Goal: Task Accomplishment & Management: Manage account settings

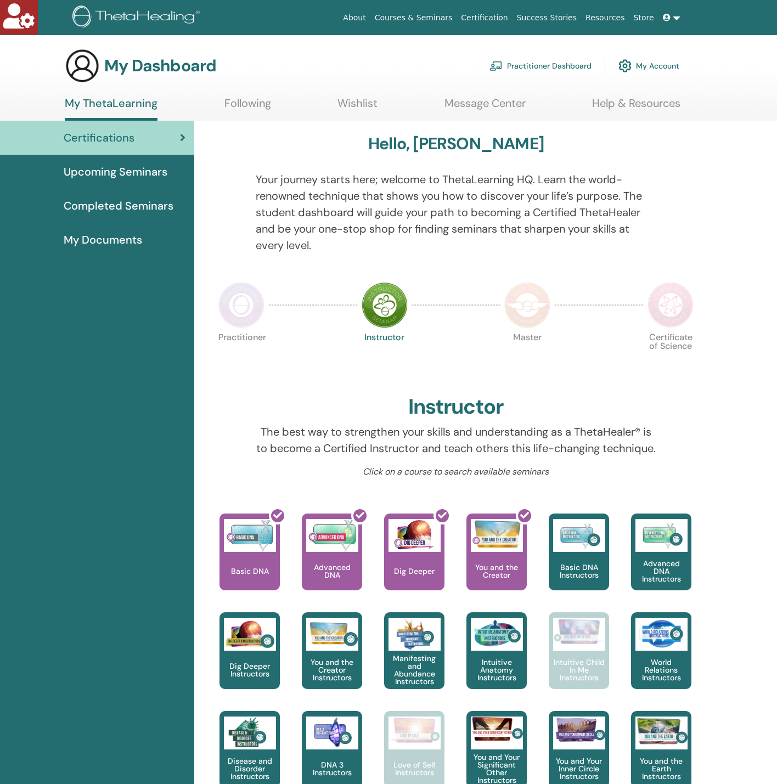
click at [530, 63] on link "Practitioner Dashboard" at bounding box center [541, 66] width 102 height 24
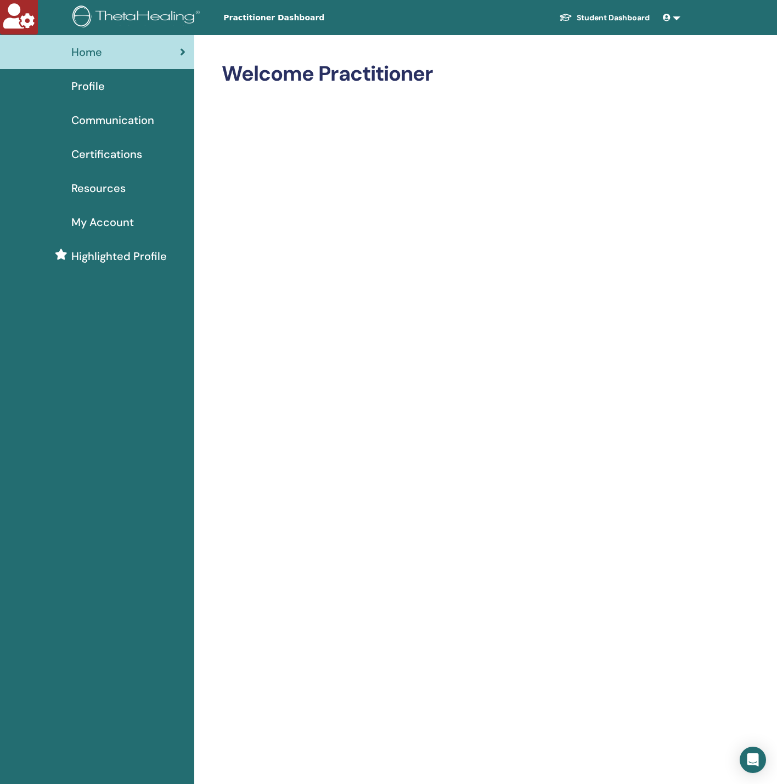
click at [115, 91] on div "Profile" at bounding box center [97, 86] width 177 height 16
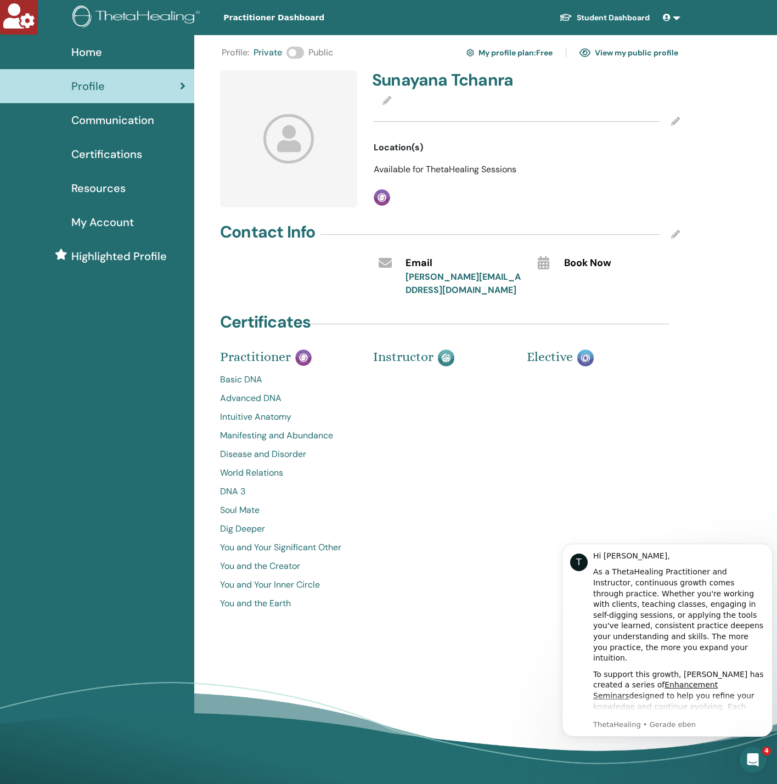
click at [104, 227] on span "My Account" at bounding box center [102, 222] width 63 height 16
